Goal: Task Accomplishment & Management: Complete application form

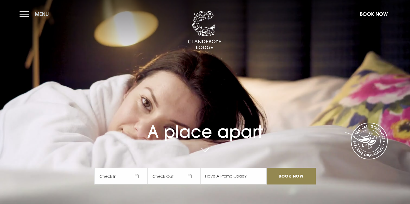
click at [21, 13] on button "Menu" at bounding box center [36, 14] width 32 height 12
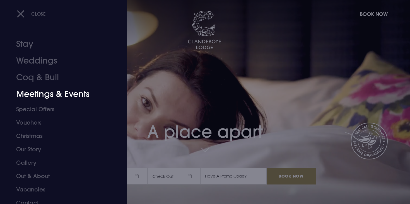
click at [67, 97] on link "Meetings & Events" at bounding box center [60, 94] width 88 height 17
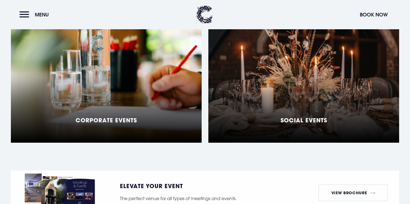
scroll to position [475, 0]
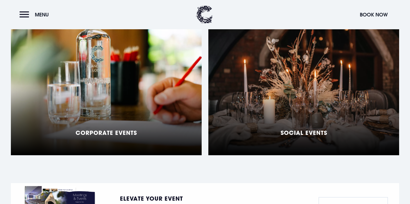
click at [153, 105] on div "Corporate Events" at bounding box center [106, 85] width 191 height 139
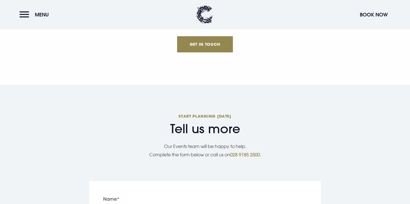
scroll to position [1118, 0]
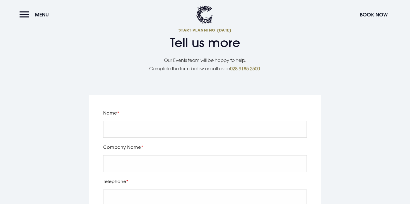
click at [167, 109] on div "Name" at bounding box center [204, 126] width 207 height 34
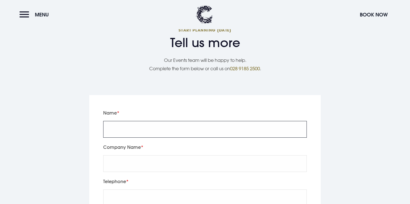
click at [164, 121] on input "Name" at bounding box center [204, 129] width 203 height 17
type input "test"
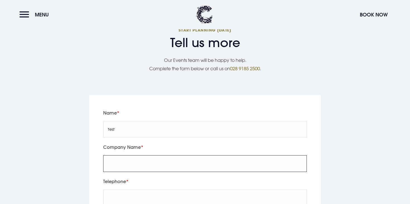
click at [195, 155] on input "Company Name" at bounding box center [204, 163] width 203 height 17
type input "test"
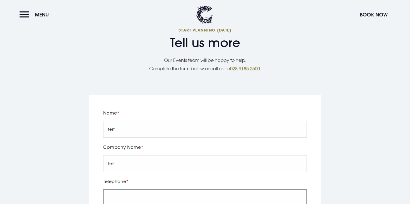
click at [187, 189] on input "tel" at bounding box center [204, 197] width 203 height 17
type input "07936646681"
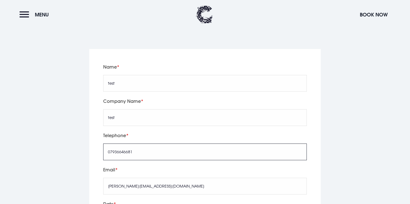
scroll to position [1222, 0]
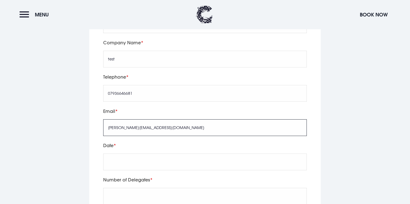
click at [117, 119] on input "jason@eyekiller.com" at bounding box center [204, 127] width 203 height 17
type input "jason+test@eyekiller.com"
click at [129, 154] on input "text" at bounding box center [204, 162] width 203 height 17
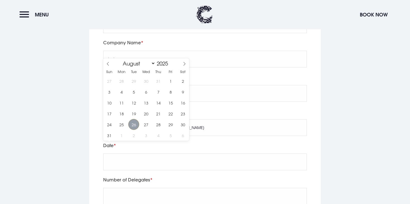
click at [136, 125] on span "26" at bounding box center [133, 124] width 11 height 11
type input "2025/08/26"
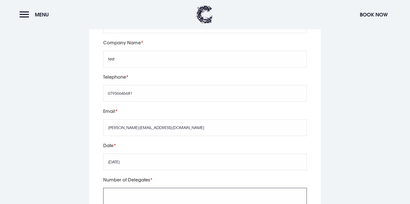
click at [159, 188] on input "Number of Delegates" at bounding box center [204, 196] width 203 height 17
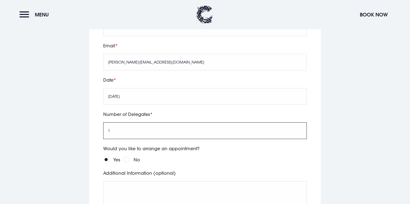
type input "1"
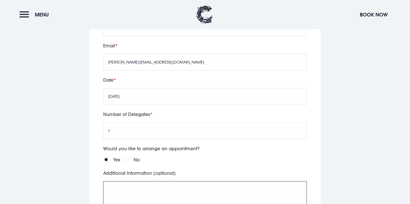
click at [162, 181] on textarea "Additional Information (optional)" at bounding box center [204, 198] width 203 height 35
click at [128, 157] on input "No" at bounding box center [126, 160] width 6 height 6
radio input "true"
click at [133, 181] on textarea "Additional Information (optional)" at bounding box center [204, 198] width 203 height 35
click at [138, 181] on textarea "Test, no need yo reply, thank you!" at bounding box center [204, 198] width 203 height 35
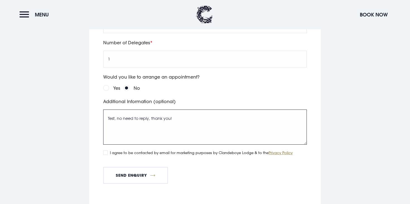
scroll to position [1407, 0]
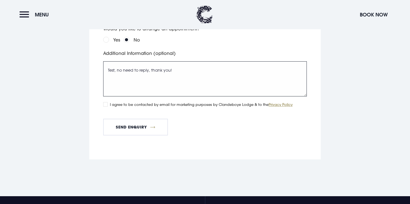
type textarea "Test, no need to reply, thank you!"
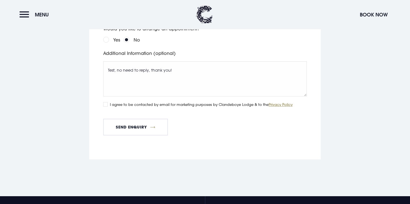
click at [132, 101] on label "I agree to be contacted by email for marketing purposes by Clandeboye Lodge & t…" at bounding box center [201, 104] width 182 height 6
click at [108, 102] on input "I agree to be contacted by email for marketing purposes by Clandeboye Lodge & t…" at bounding box center [105, 104] width 4 height 4
checkbox input "true"
click at [132, 119] on button "Send Enquiry" at bounding box center [135, 127] width 65 height 17
